Goal: Find specific page/section: Find specific page/section

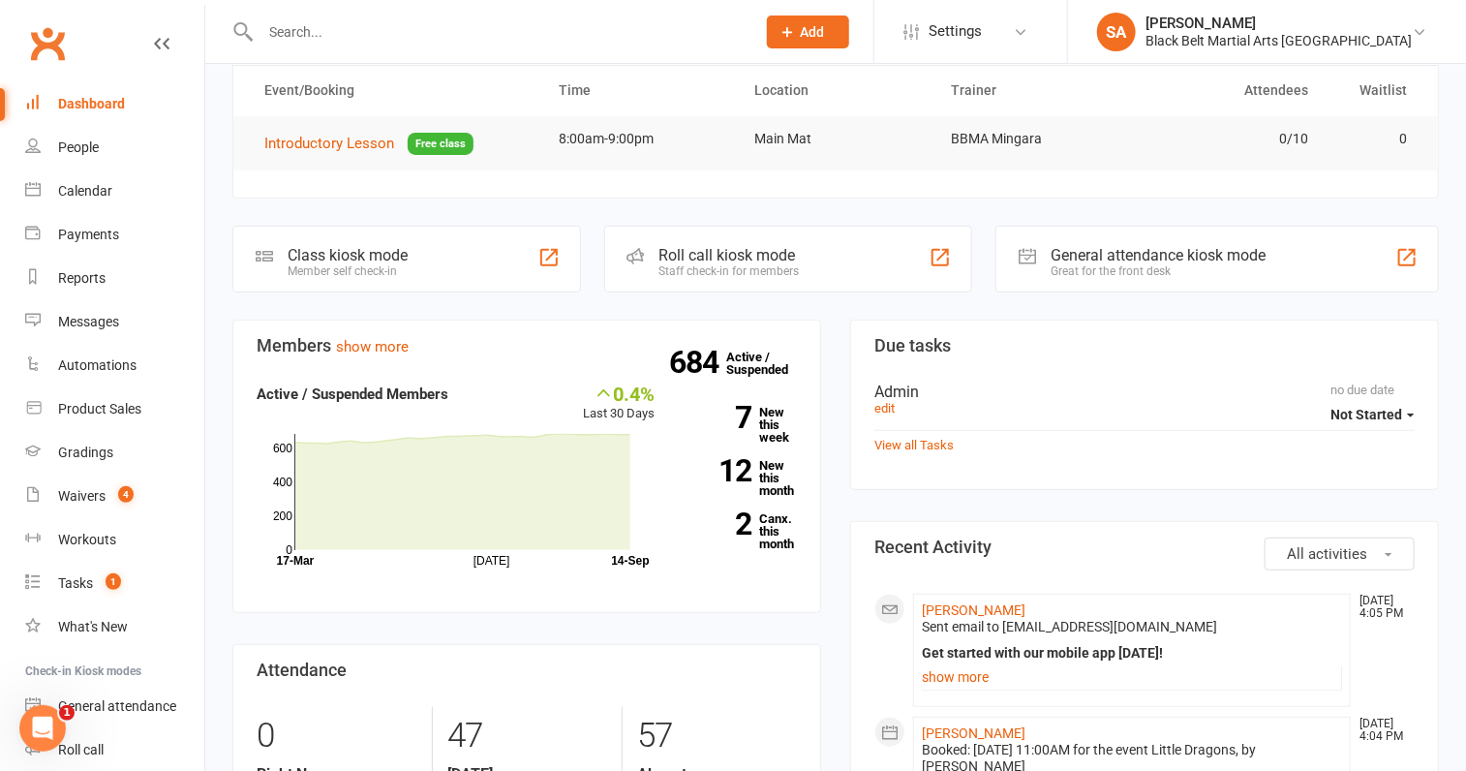
scroll to position [181, 0]
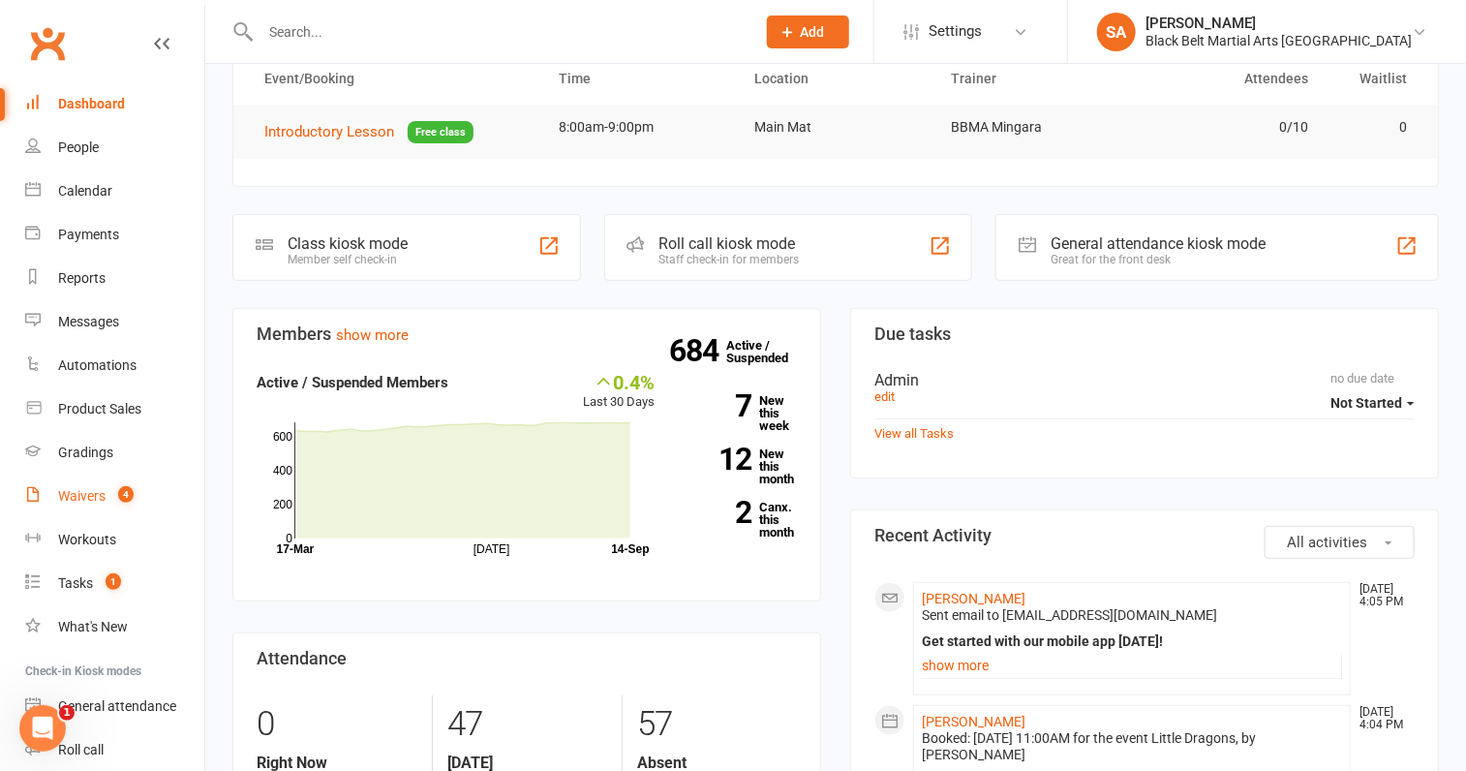
click at [64, 507] on link "Waivers 4" at bounding box center [114, 497] width 179 height 44
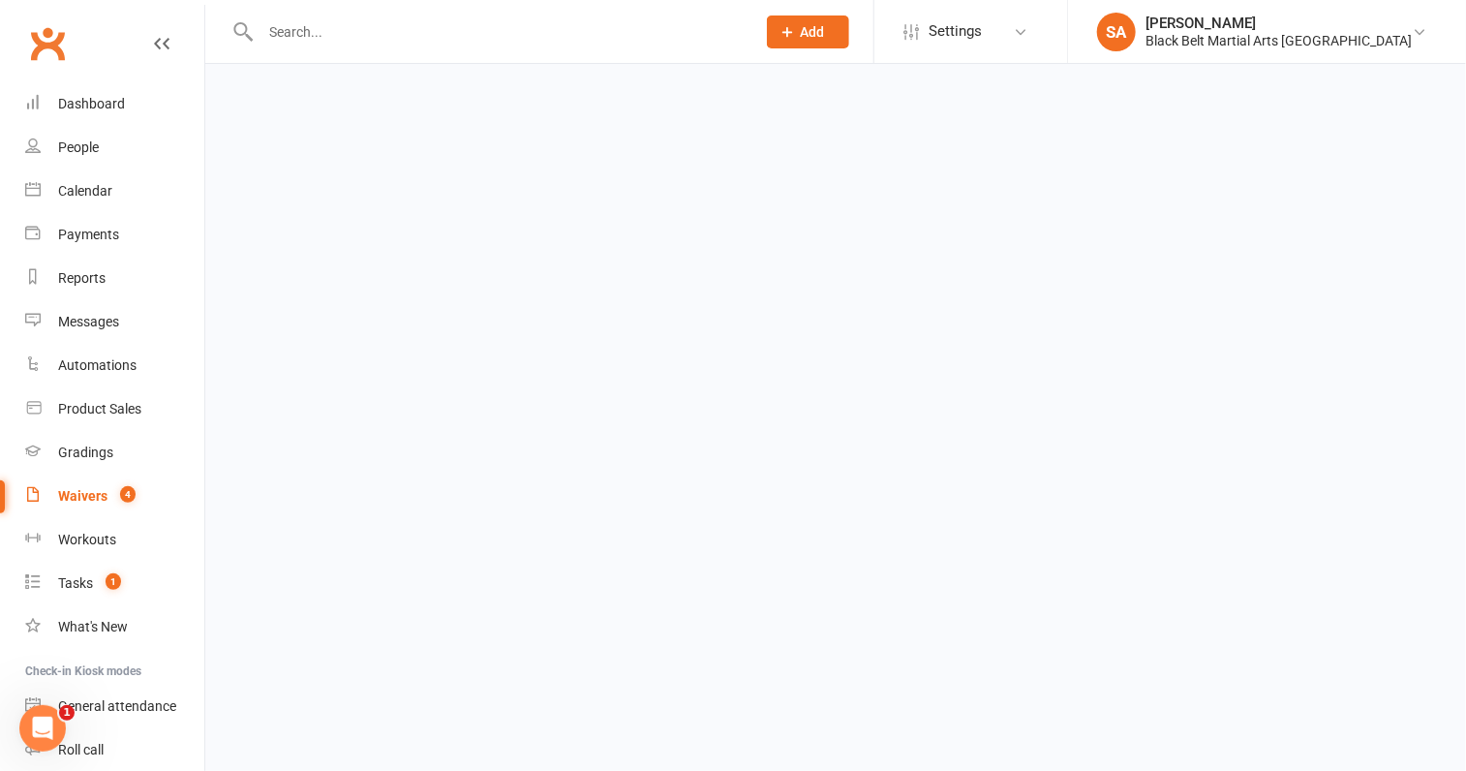
select select "100"
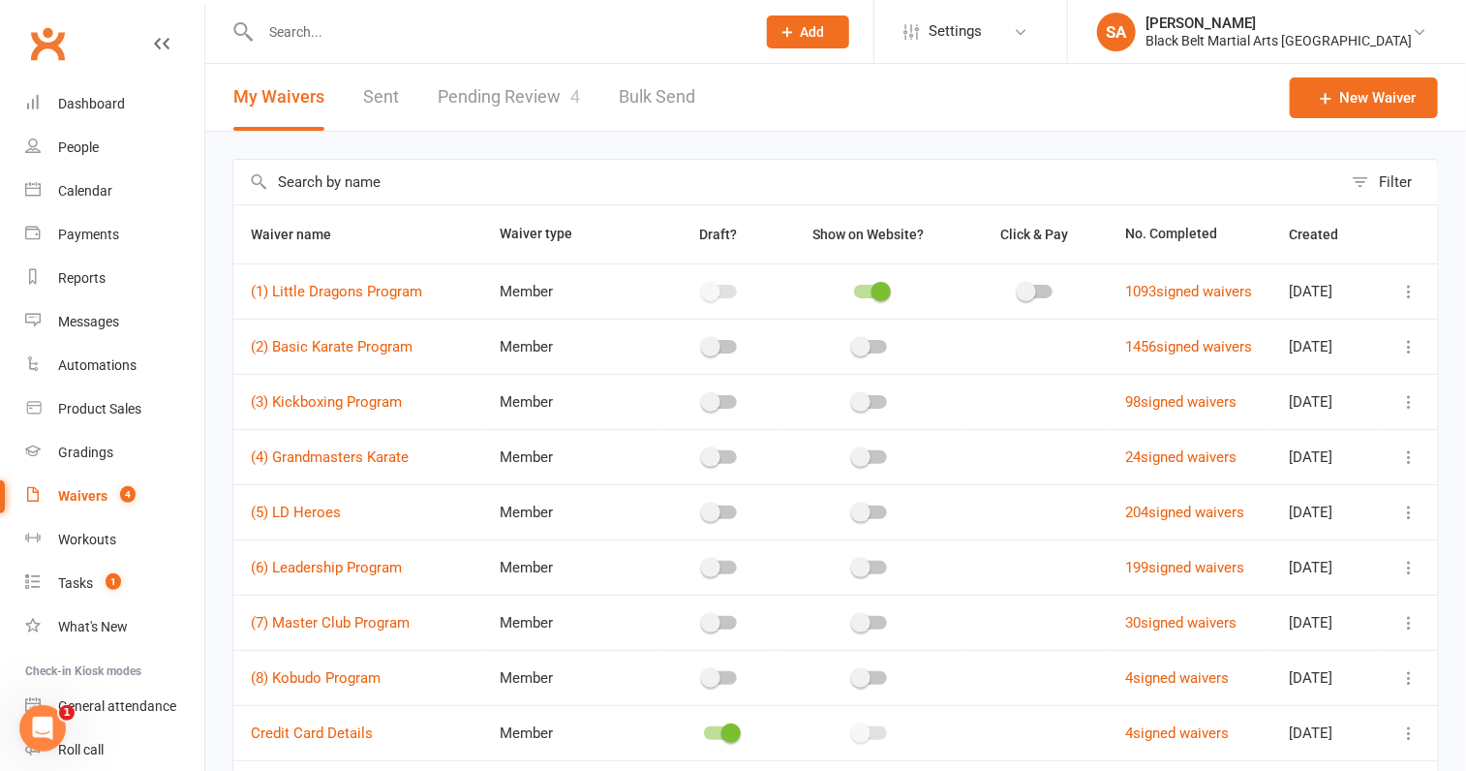
click at [553, 99] on link "Pending Review 4" at bounding box center [509, 97] width 142 height 67
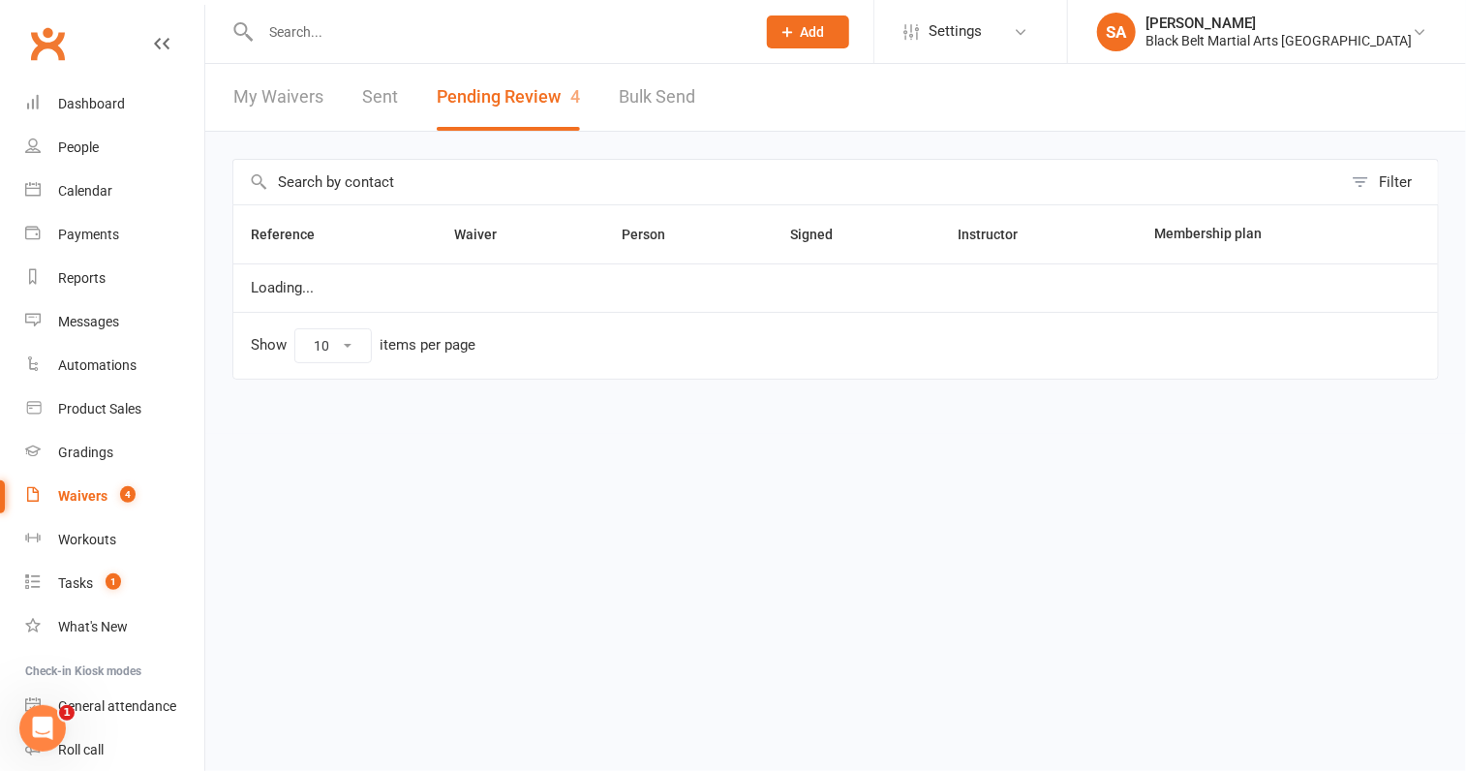
select select "50"
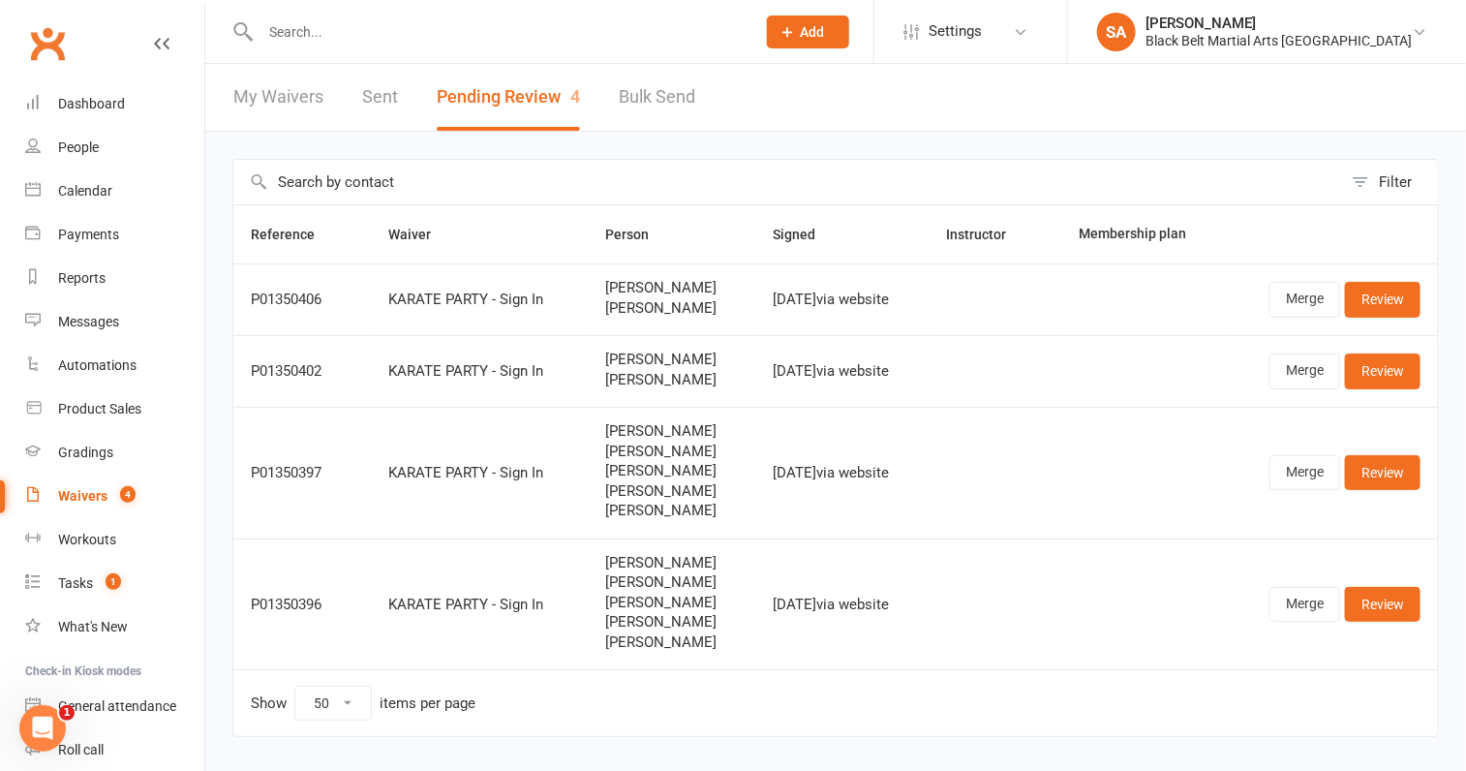
scroll to position [43, 0]
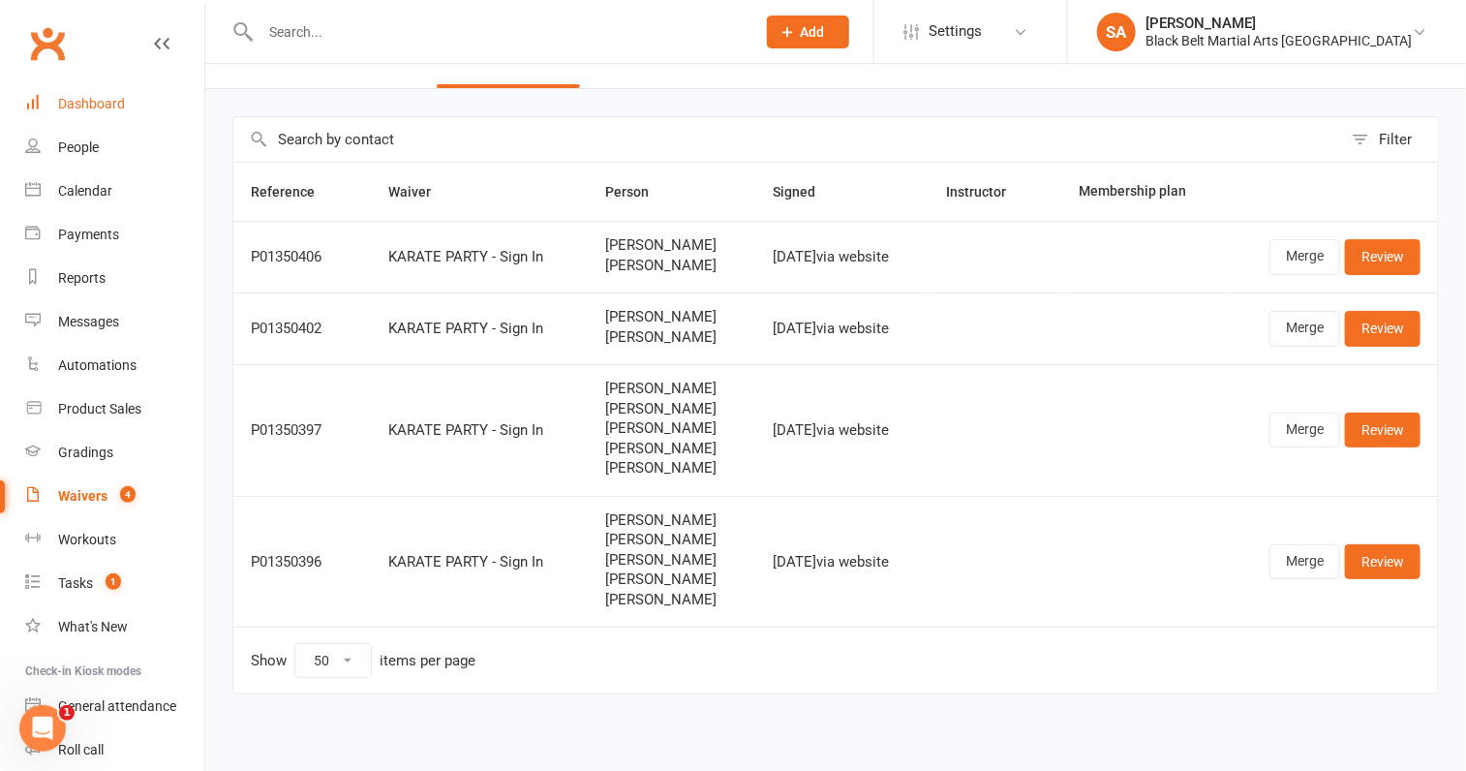
click at [111, 115] on link "Dashboard" at bounding box center [114, 104] width 179 height 44
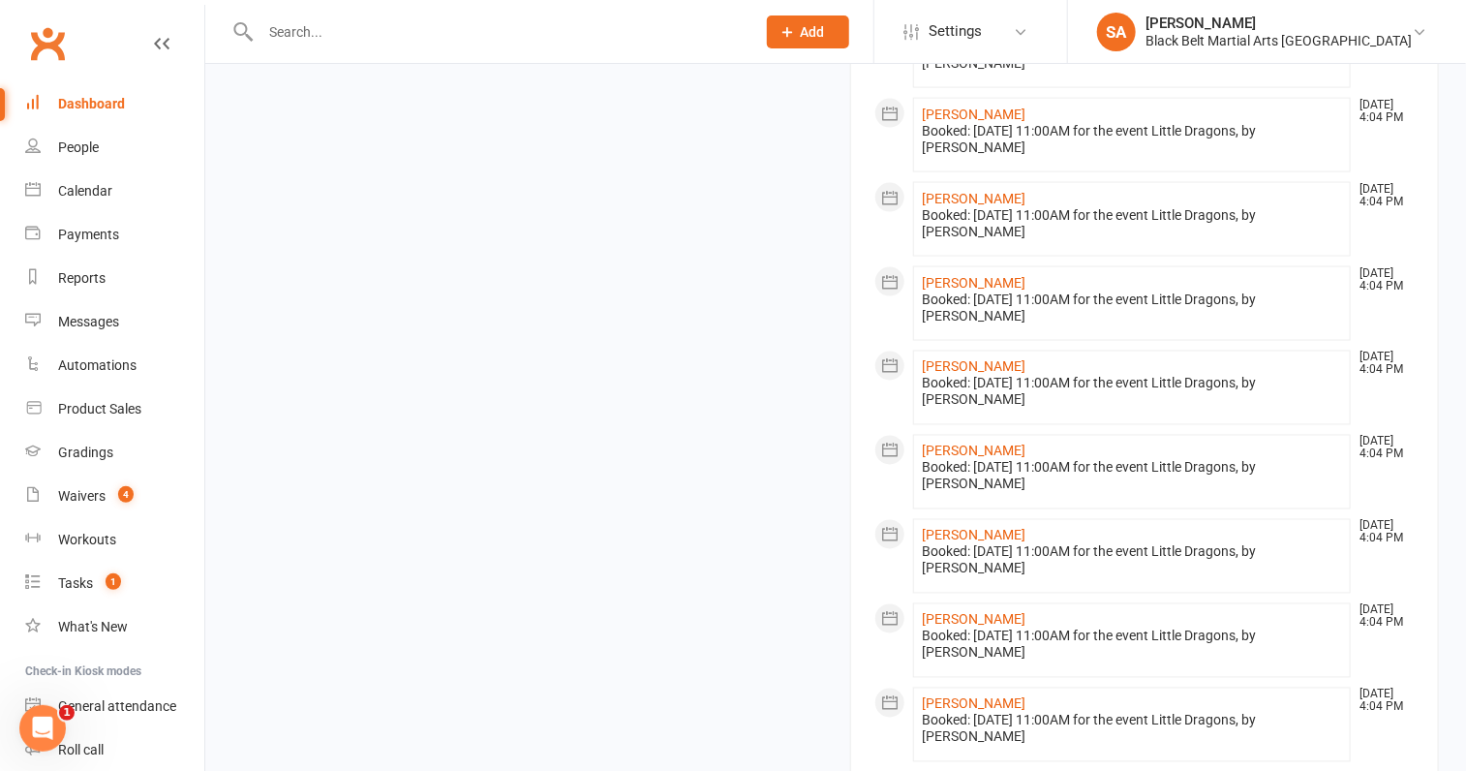
scroll to position [1836, 0]
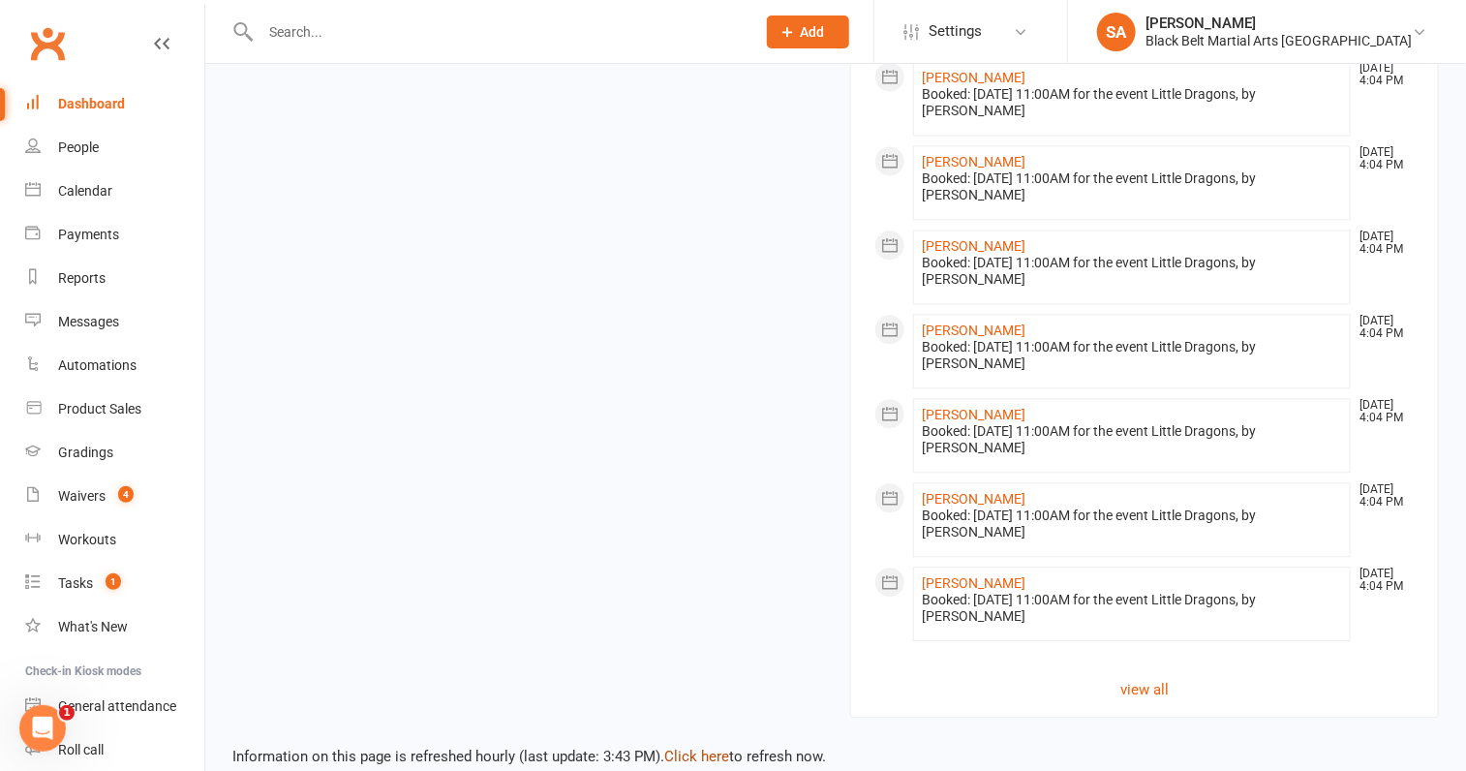
click at [703, 748] on link "Click here" at bounding box center [696, 756] width 65 height 17
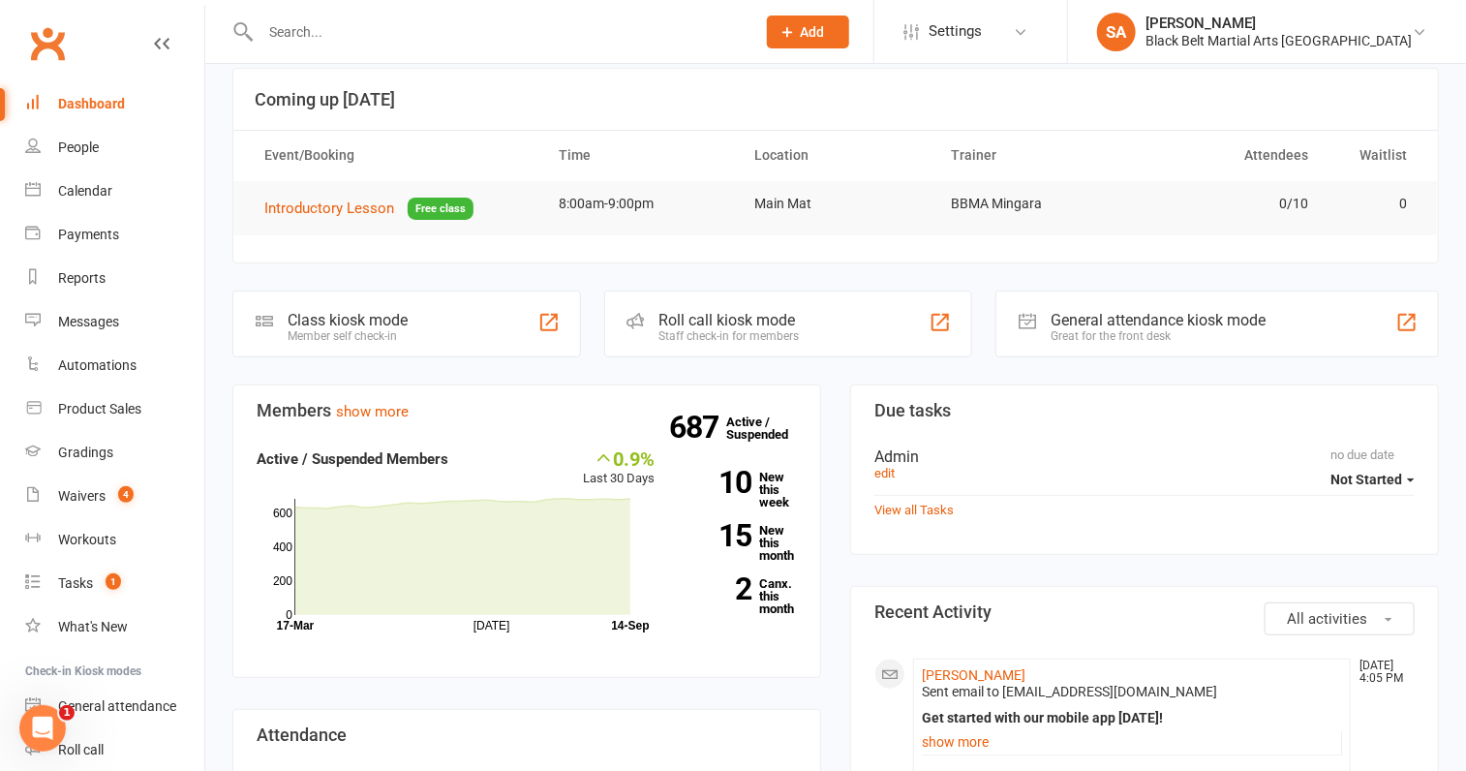
scroll to position [0, 0]
